Goal: Task Accomplishment & Management: Complete application form

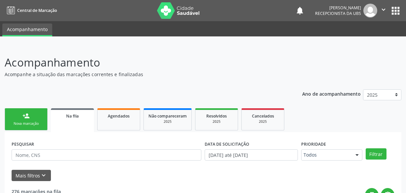
scroll to position [60, 0]
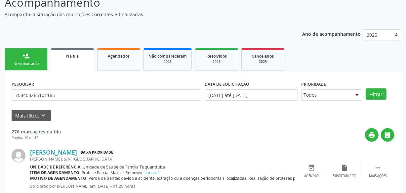
type input "708403265101165"
click at [366, 88] on button "Filtrar" at bounding box center [376, 93] width 21 height 11
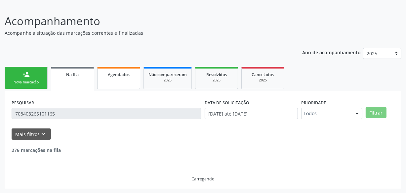
scroll to position [20, 0]
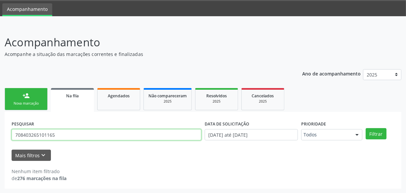
drag, startPoint x: 76, startPoint y: 137, endPoint x: 2, endPoint y: 134, distance: 73.8
click at [2, 134] on div "Acompanhamento Acompanhe a situação das marcações correntes e finalizadas Relat…" at bounding box center [203, 109] width 406 height 168
click at [366, 128] on button "Filtrar" at bounding box center [376, 133] width 21 height 11
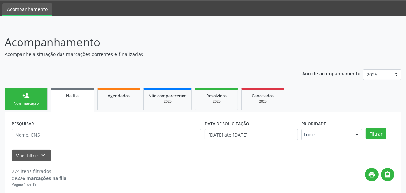
click at [28, 103] on div "Nova marcação" at bounding box center [26, 103] width 33 height 5
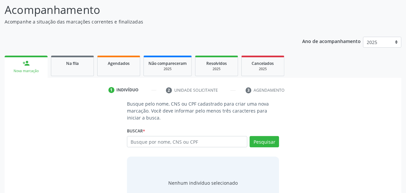
scroll to position [78, 0]
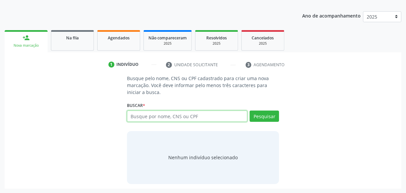
paste input "708403265101165"
type input "708403265101165"
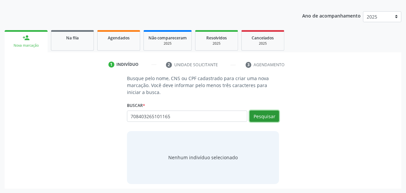
click at [260, 118] on button "Pesquisar" at bounding box center [264, 115] width 29 height 11
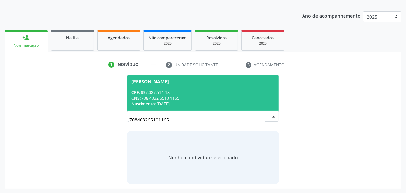
click at [171, 96] on div "CNS: 708 4032 6510 1165" at bounding box center [202, 98] width 143 height 6
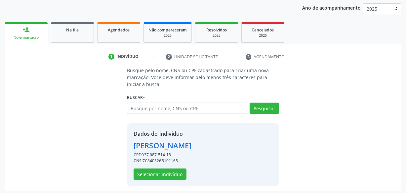
scroll to position [88, 0]
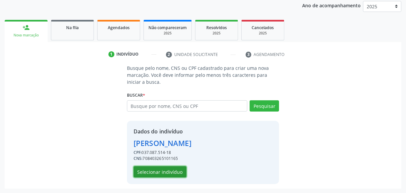
click at [176, 173] on button "Selecionar indivíduo" at bounding box center [160, 171] width 53 height 11
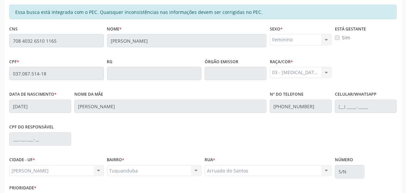
scroll to position [194, 0]
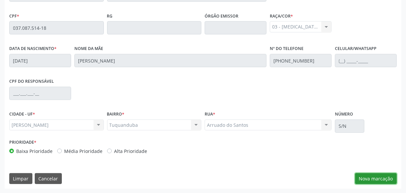
click at [383, 174] on button "Nova marcação" at bounding box center [376, 178] width 42 height 11
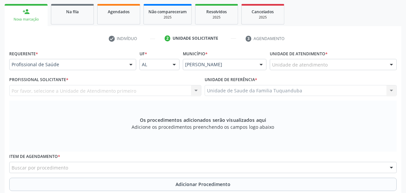
scroll to position [103, 0]
click at [311, 70] on div "Unidade de atendimento * Unidade de atendimento Aeronave Baron 58 Aeronave Cess…" at bounding box center [333, 62] width 130 height 26
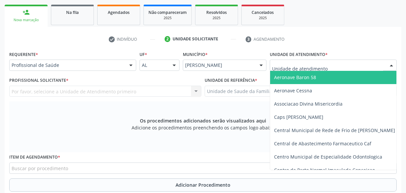
click at [311, 69] on div at bounding box center [333, 65] width 127 height 11
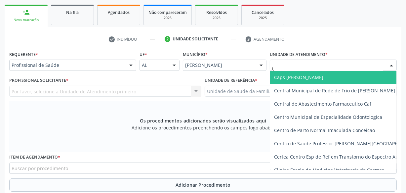
type input "tu"
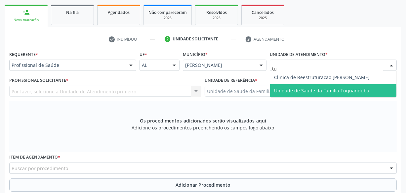
click at [309, 84] on span "Unidade de Saude da Familia Tuquanduba" at bounding box center [333, 90] width 126 height 13
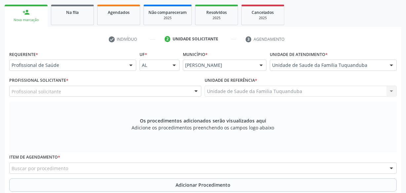
click at [119, 92] on div "Profissional solicitante" at bounding box center [105, 91] width 192 height 11
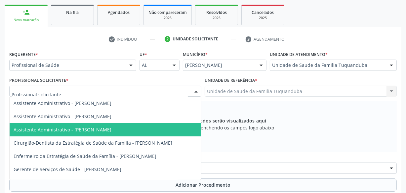
scroll to position [14, 0]
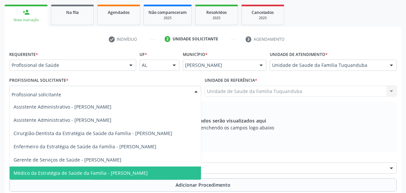
click at [118, 171] on span "Médico da Estratégia de Saúde da Família - [PERSON_NAME]" at bounding box center [105, 172] width 191 height 13
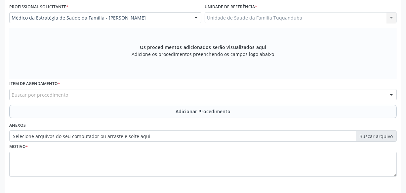
scroll to position [194, 0]
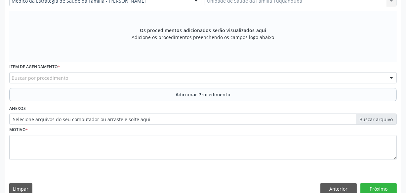
click at [136, 80] on div "Buscar por procedimento" at bounding box center [202, 77] width 387 height 11
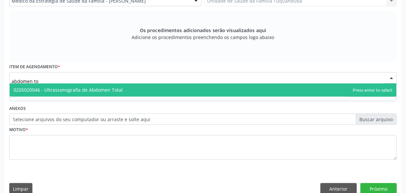
type input "abdomen tot"
click at [182, 87] on span "0205020046 - Ultrassonografia de Abdomen Total" at bounding box center [203, 89] width 387 height 13
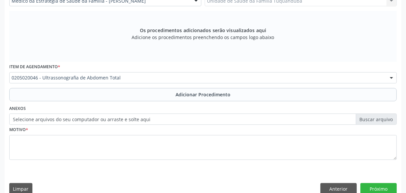
click at [184, 98] on button "Adicionar Procedimento" at bounding box center [202, 94] width 387 height 13
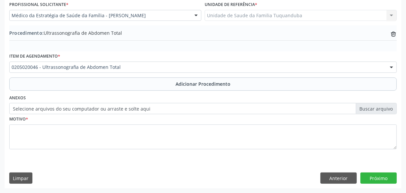
scroll to position [179, 0]
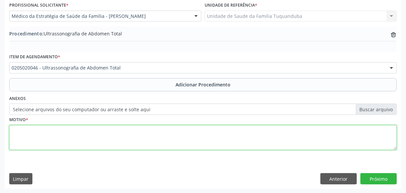
click at [125, 129] on textarea at bounding box center [202, 137] width 387 height 25
click at [134, 138] on textarea "Investigação de" at bounding box center [202, 137] width 387 height 25
type textarea "Investigação de colecistite."
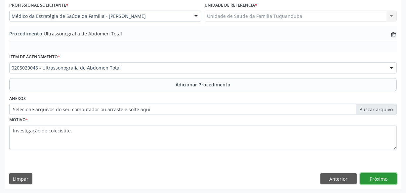
click at [374, 179] on button "Próximo" at bounding box center [378, 178] width 36 height 11
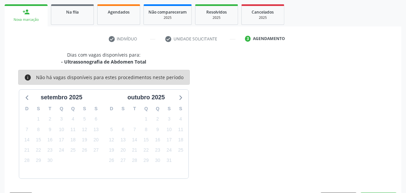
scroll to position [123, 0]
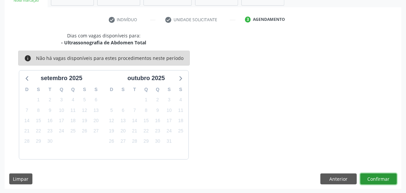
click at [374, 177] on button "Confirmar" at bounding box center [378, 178] width 36 height 11
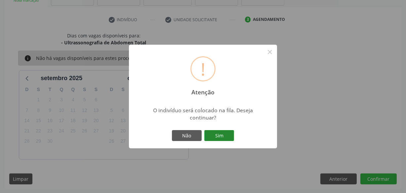
click at [223, 138] on button "Sim" at bounding box center [219, 135] width 30 height 11
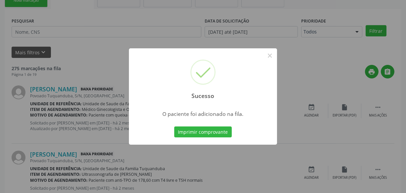
scroll to position [34, 0]
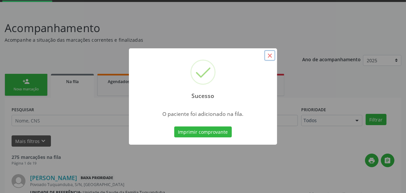
click at [270, 55] on button "×" at bounding box center [269, 55] width 11 height 11
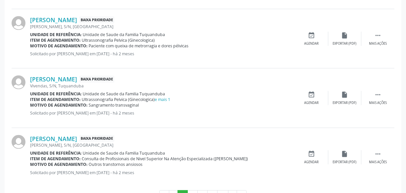
scroll to position [949, 0]
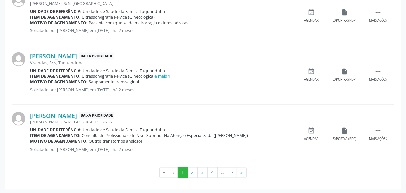
click at [250, 171] on ul "« ‹ 1 2 3 4 … › »" at bounding box center [203, 172] width 383 height 11
click at [240, 171] on button "»" at bounding box center [242, 172] width 10 height 11
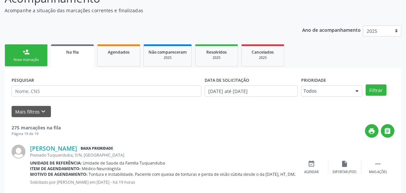
scroll to position [0, 0]
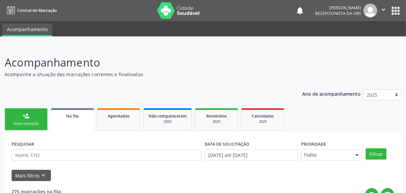
click at [37, 119] on link "person_add Nova marcação" at bounding box center [26, 119] width 43 height 22
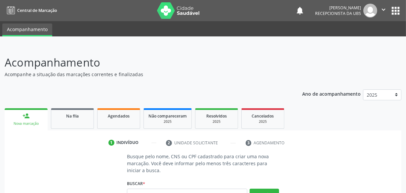
scroll to position [78, 0]
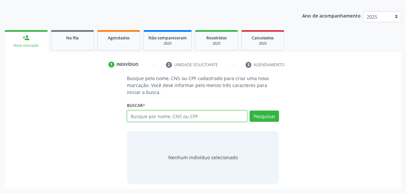
click at [198, 116] on input "text" at bounding box center [187, 115] width 120 height 11
paste input "703208642507893"
type input "703208642507893"
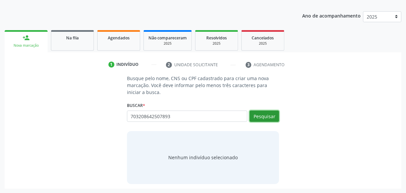
click at [276, 116] on button "Pesquisar" at bounding box center [264, 115] width 29 height 11
type input "703208642507893"
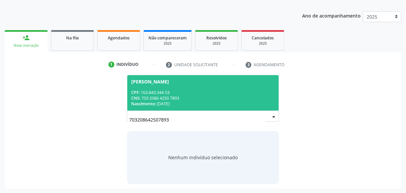
click at [178, 87] on span "[PERSON_NAME] CPF: 163.843.344-53 CNS: 703 2086 4250 7893 Nascimento: [DATE]" at bounding box center [202, 92] width 151 height 35
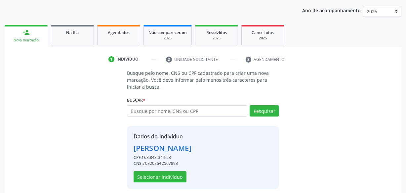
scroll to position [88, 0]
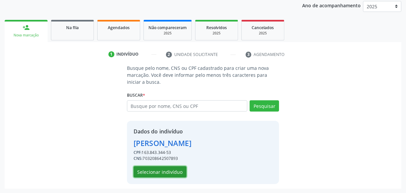
click at [160, 170] on button "Selecionar indivíduo" at bounding box center [160, 171] width 53 height 11
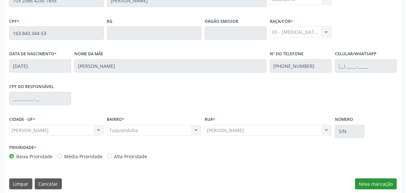
scroll to position [194, 0]
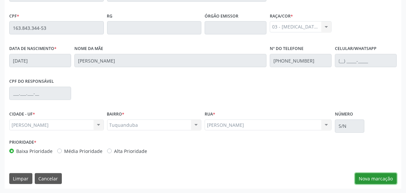
click at [373, 175] on button "Nova marcação" at bounding box center [376, 178] width 42 height 11
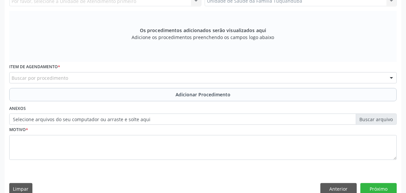
click at [98, 75] on div "Buscar por procedimento" at bounding box center [202, 77] width 387 height 11
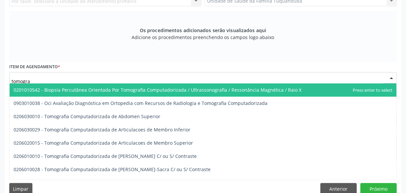
type input "tomograf"
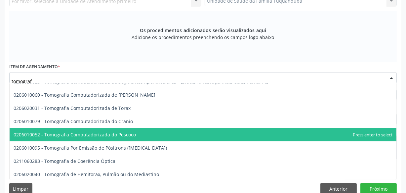
scroll to position [142, 0]
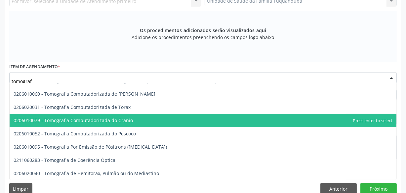
click at [135, 120] on span "0206010079 - Tomografia Computadorizada do Cranio" at bounding box center [203, 120] width 387 height 13
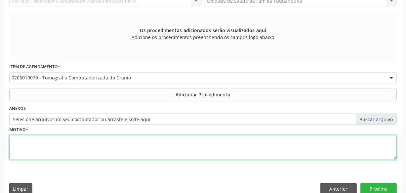
click at [132, 138] on textarea at bounding box center [202, 147] width 387 height 25
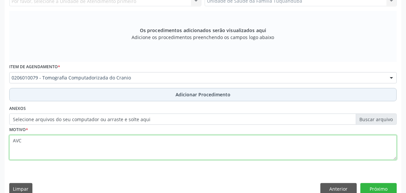
type textarea "AVC"
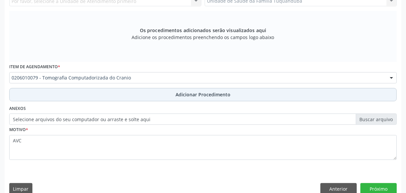
click at [177, 89] on button "Adicionar Procedimento" at bounding box center [202, 94] width 387 height 13
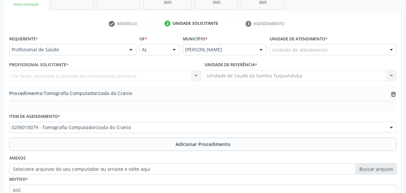
scroll to position [119, 0]
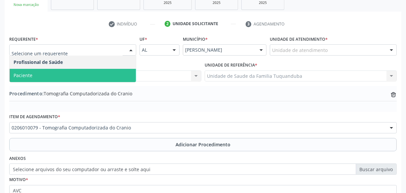
click at [100, 72] on span "Paciente" at bounding box center [73, 75] width 126 height 13
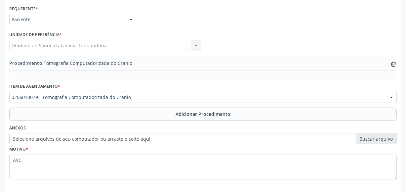
scroll to position [179, 0]
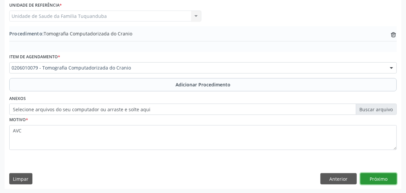
click at [374, 177] on button "Próximo" at bounding box center [378, 178] width 36 height 11
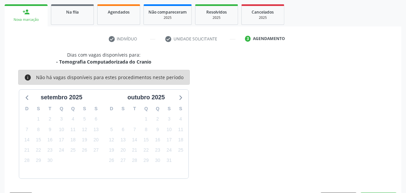
scroll to position [123, 0]
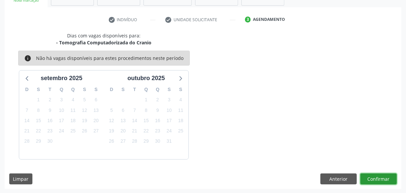
click at [374, 177] on button "Confirmar" at bounding box center [378, 178] width 36 height 11
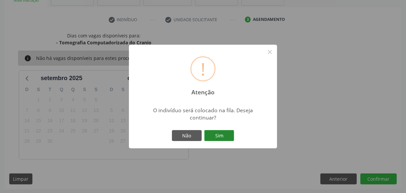
click at [227, 137] on button "Sim" at bounding box center [219, 135] width 30 height 11
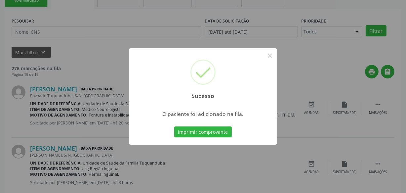
scroll to position [34, 0]
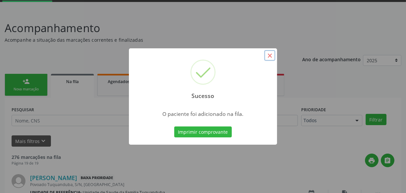
click at [268, 56] on button "×" at bounding box center [269, 55] width 11 height 11
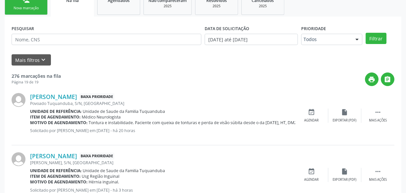
scroll to position [0, 0]
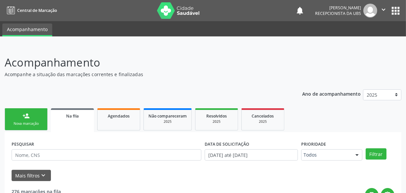
click at [34, 113] on link "person_add Nova marcação" at bounding box center [26, 119] width 43 height 22
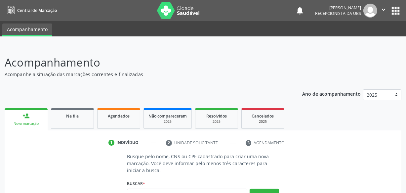
click at [385, 11] on icon "" at bounding box center [383, 9] width 7 height 7
click at [367, 41] on link "Sair" at bounding box center [367, 40] width 46 height 9
